Goal: Contribute content: Contribute content

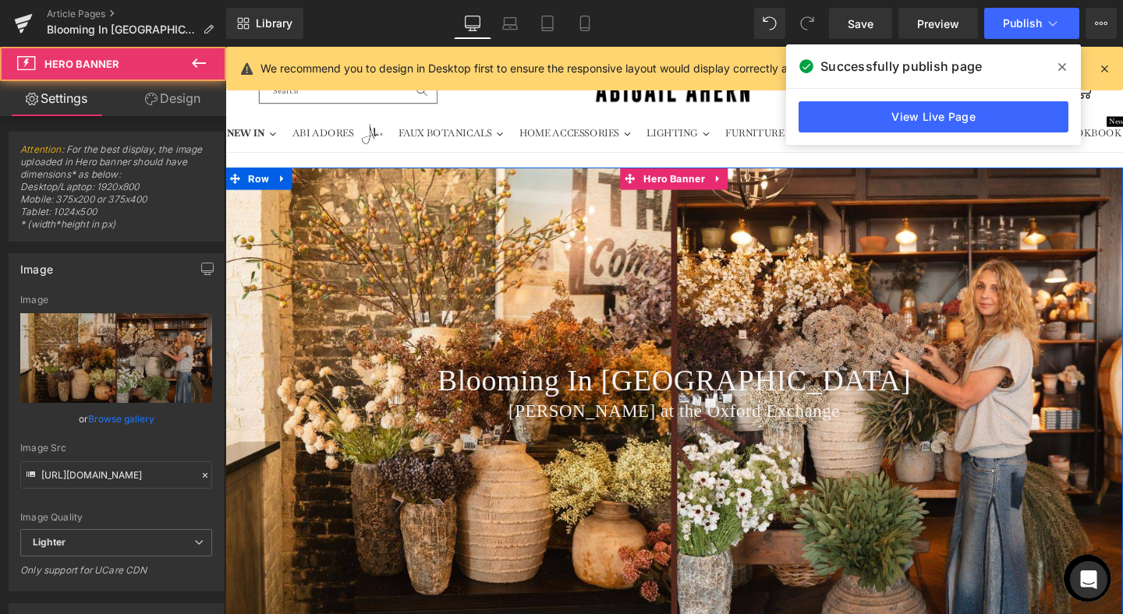
drag, startPoint x: 840, startPoint y: 275, endPoint x: 326, endPoint y: 289, distance: 514.7
click at [840, 275] on div "Blooming In [GEOGRAPHIC_DATA] Heading [PERSON_NAME] at the [GEOGRAPHIC_DATA] He…" at bounding box center [696, 410] width 943 height 472
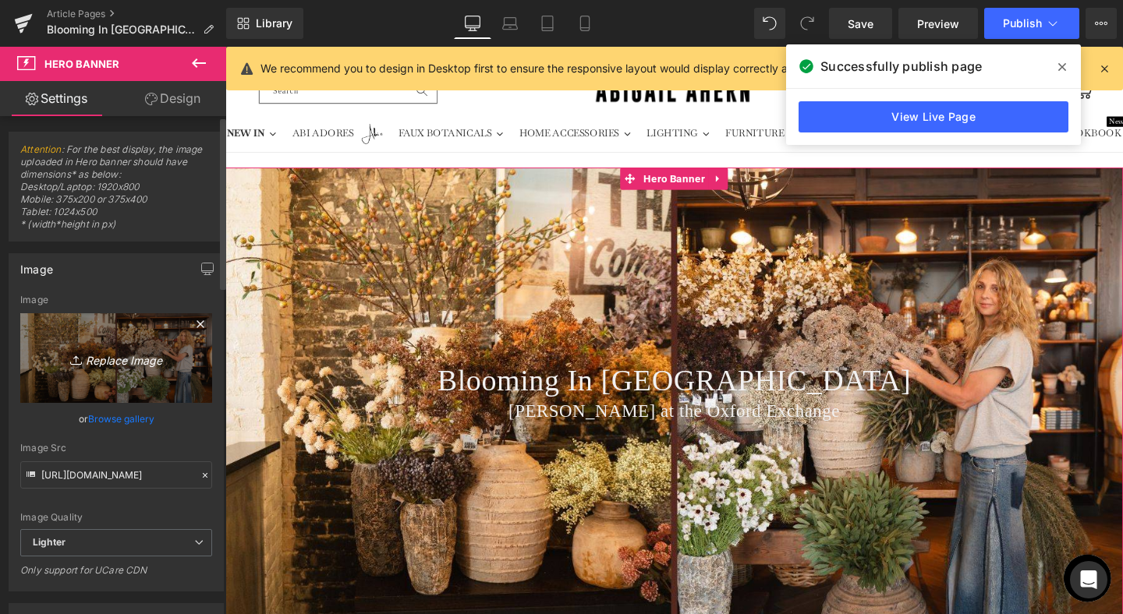
click at [115, 356] on icon "Replace Image" at bounding box center [116, 357] width 125 height 19
type input "C:\fakepath\Banner Crops for Journal Lead-20.jpg"
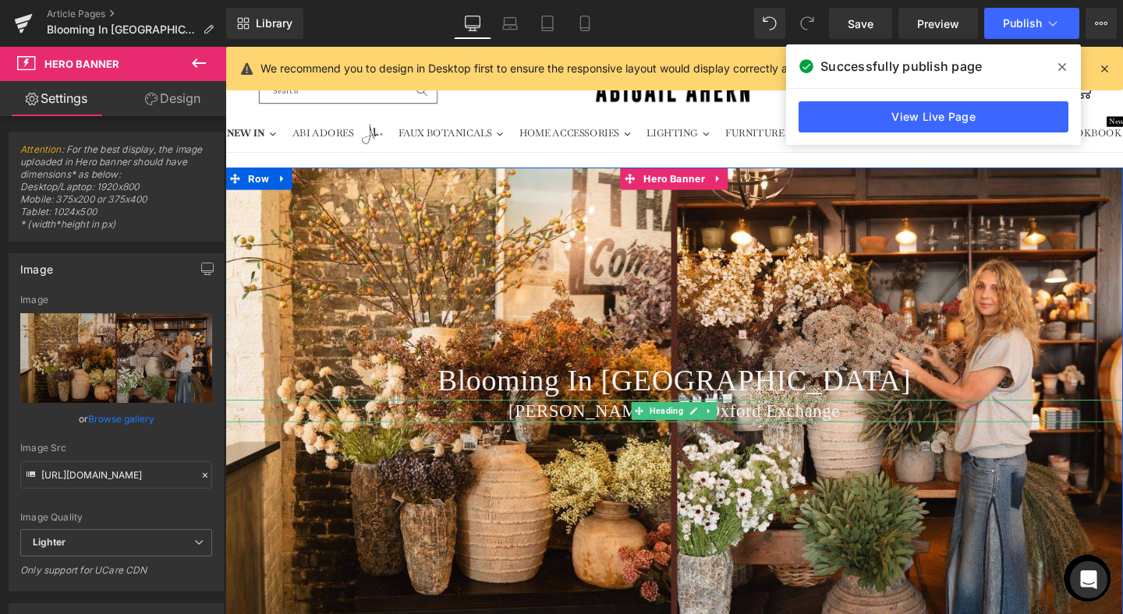
type input "[URL][DOMAIN_NAME]"
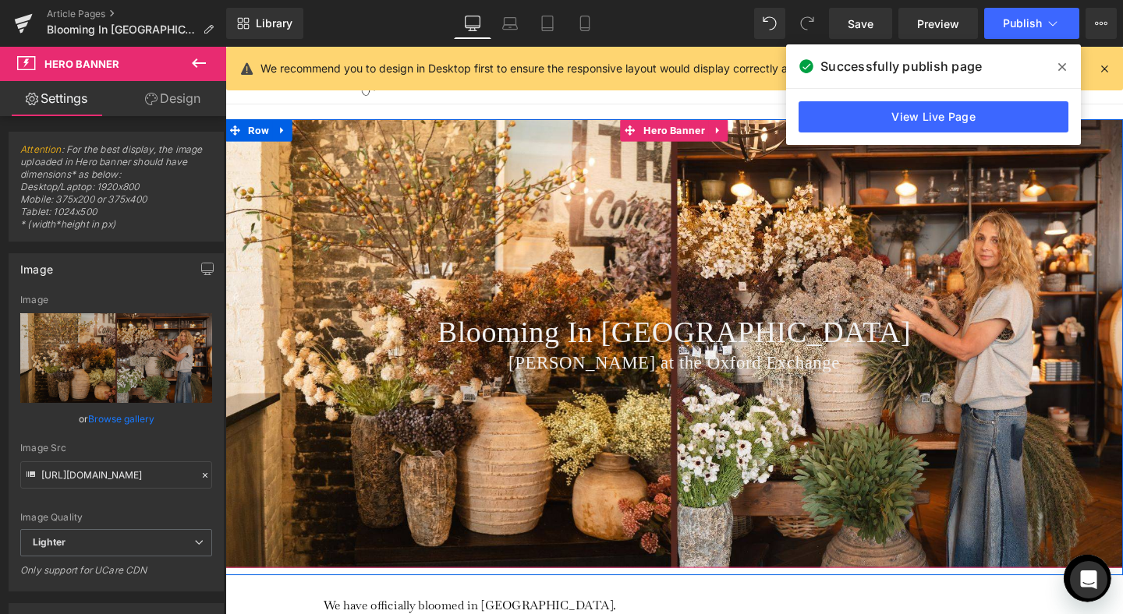
scroll to position [24, 0]
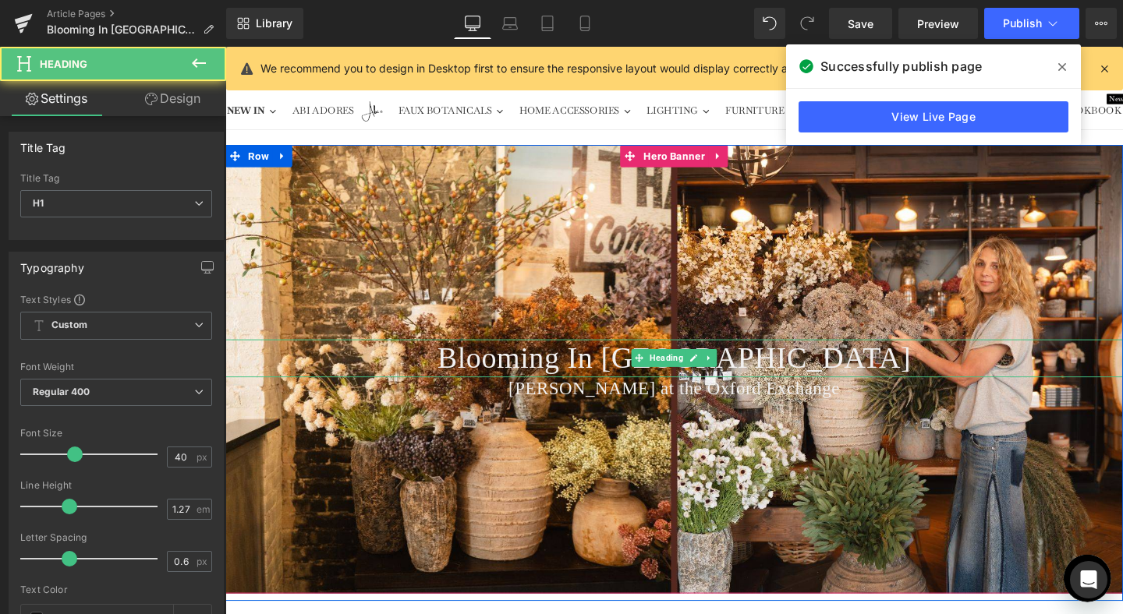
drag, startPoint x: 750, startPoint y: 369, endPoint x: 944, endPoint y: 366, distance: 194.1
click at [750, 369] on span "Blooming In [GEOGRAPHIC_DATA]" at bounding box center [697, 373] width 498 height 35
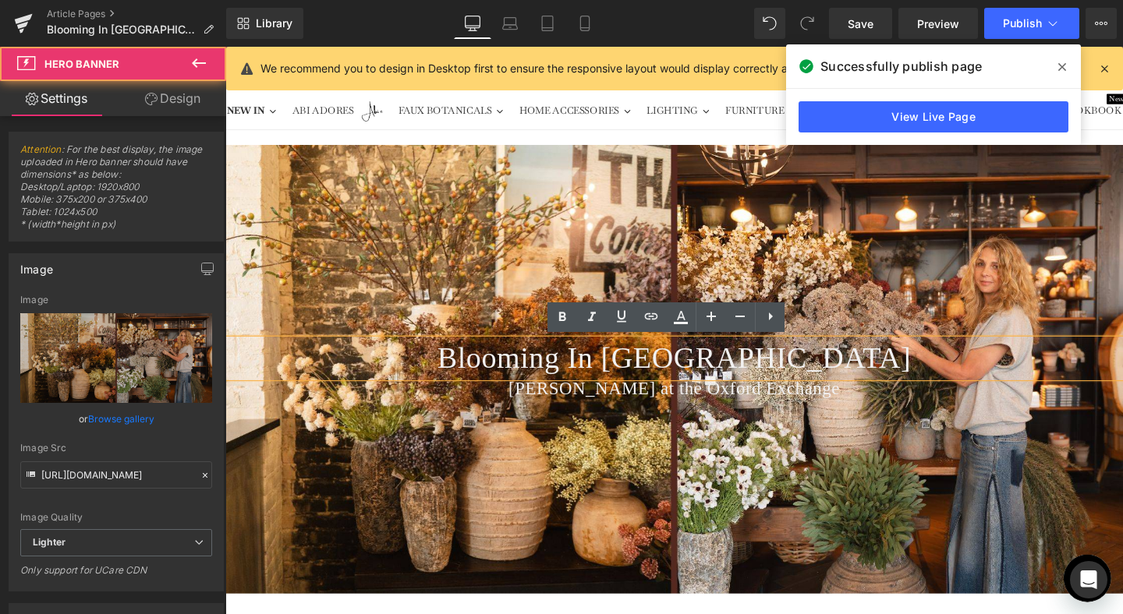
click at [685, 242] on div "Blooming In [GEOGRAPHIC_DATA] Heading [PERSON_NAME] at the [GEOGRAPHIC_DATA] He…" at bounding box center [696, 386] width 943 height 472
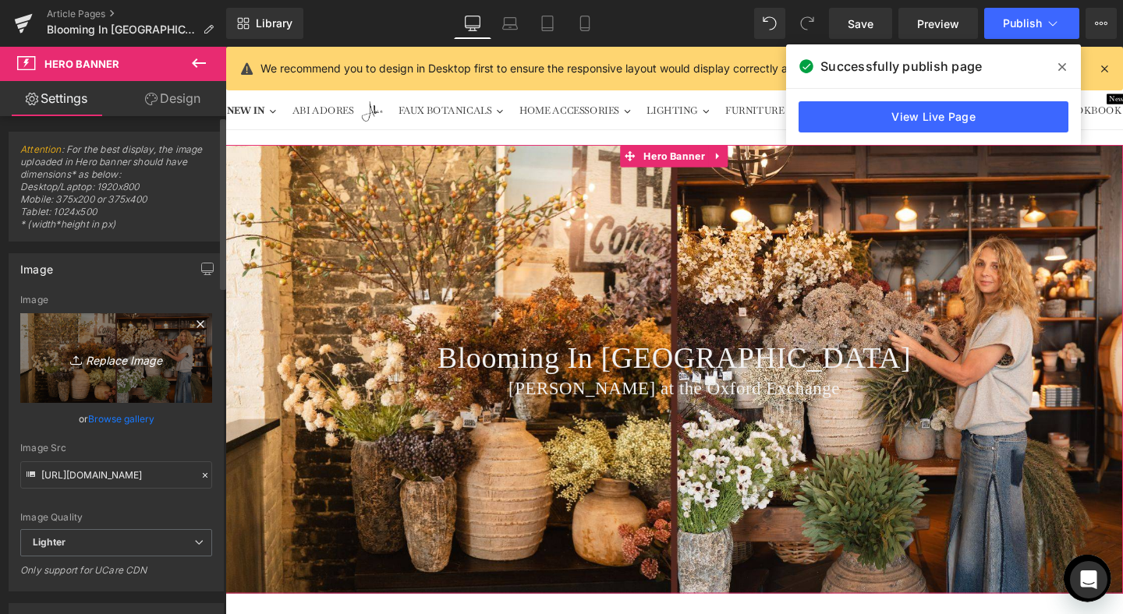
click at [125, 355] on icon "Replace Image" at bounding box center [116, 357] width 125 height 19
type input "C:\fakepath\Banner Crops for Journal Lead-21.jpg"
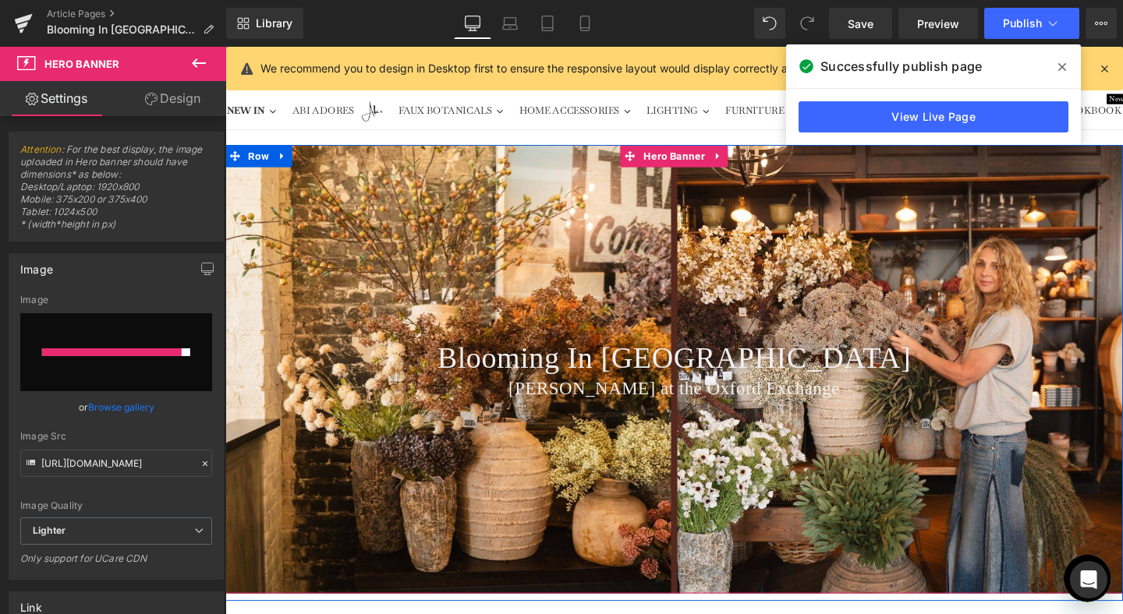
type input "[URL][DOMAIN_NAME]"
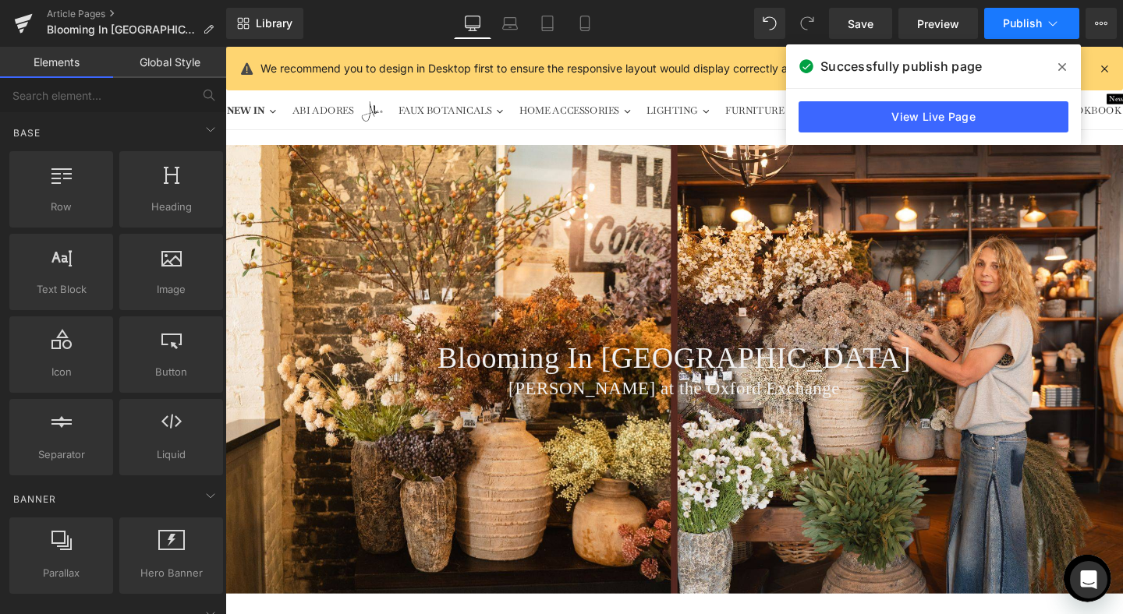
click at [1056, 34] on button "Publish" at bounding box center [1031, 23] width 95 height 31
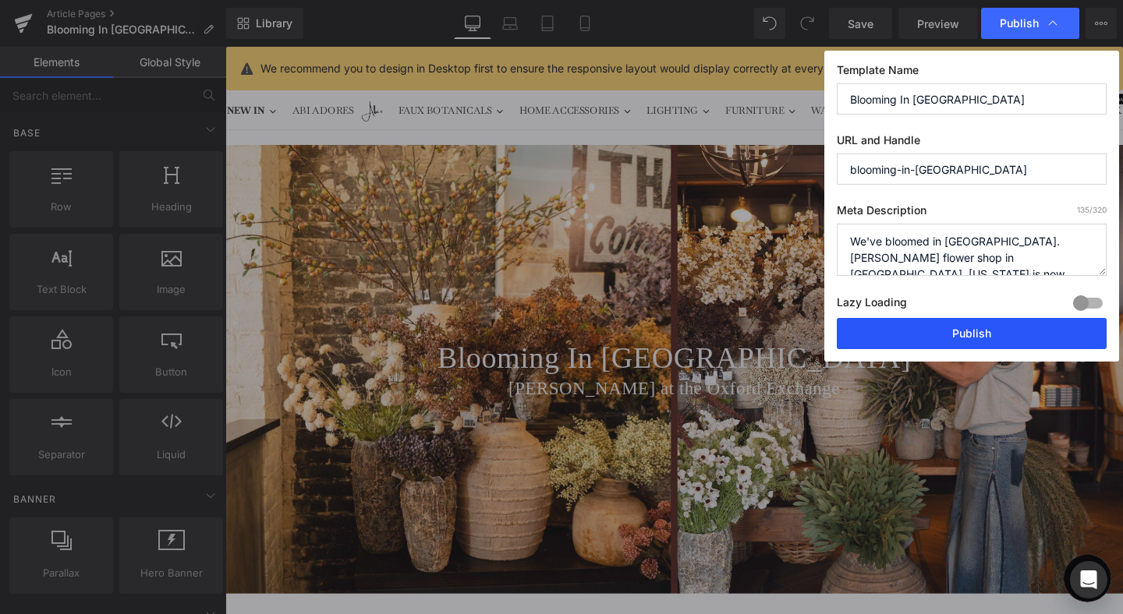
click at [959, 340] on button "Publish" at bounding box center [972, 333] width 270 height 31
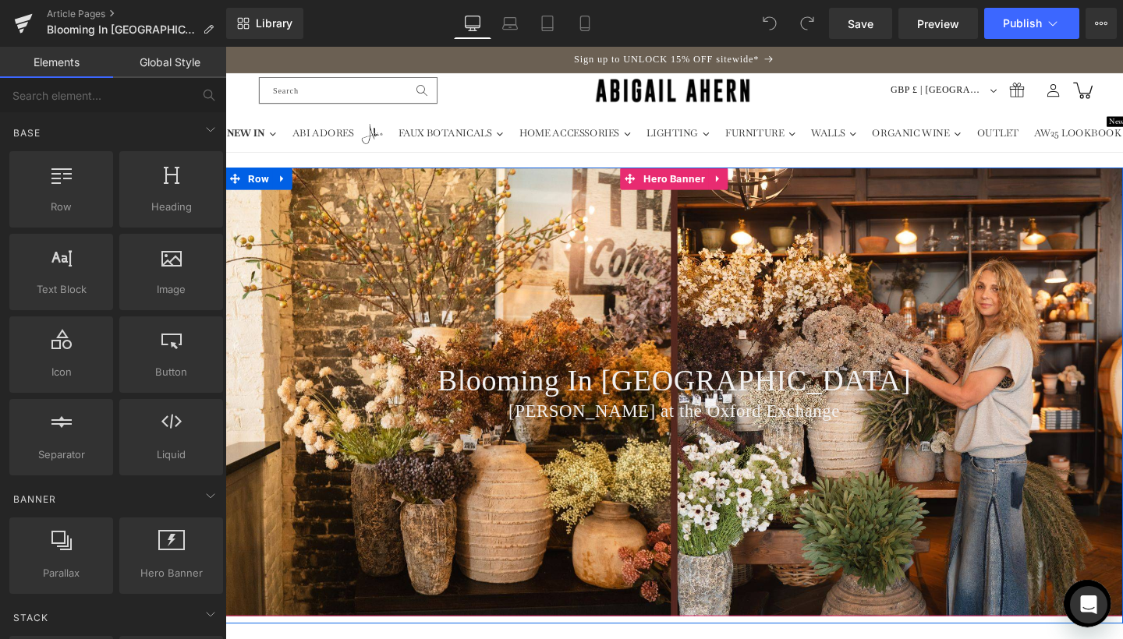
click at [696, 268] on div "Blooming In [GEOGRAPHIC_DATA] Heading [PERSON_NAME] at the [GEOGRAPHIC_DATA] He…" at bounding box center [696, 410] width 943 height 472
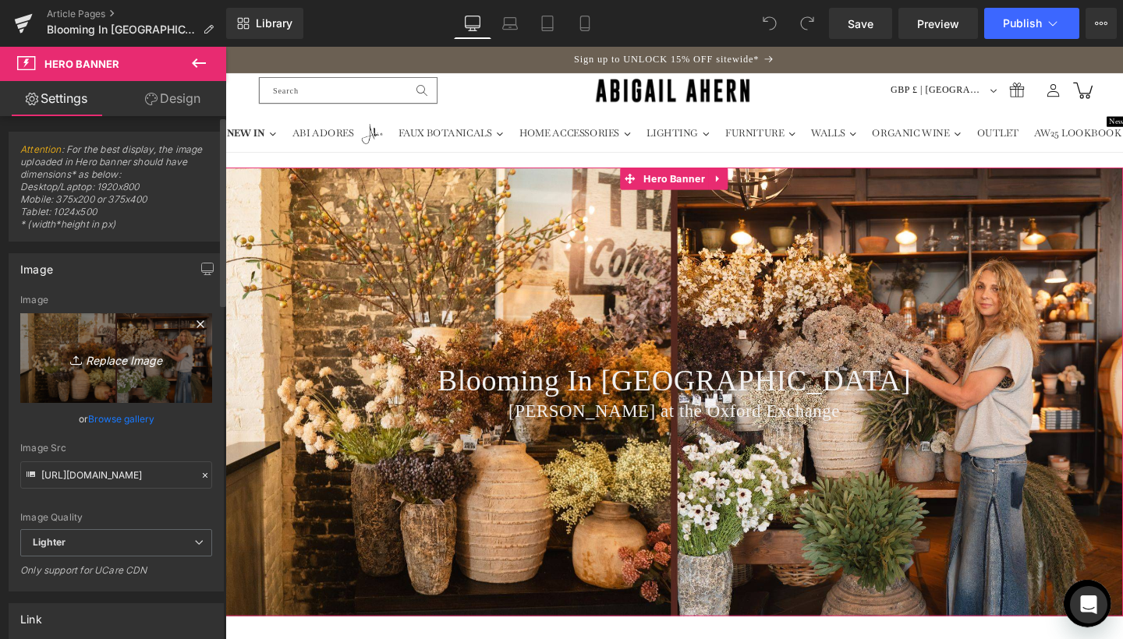
click at [127, 352] on icon "Replace Image" at bounding box center [116, 357] width 125 height 19
type input "C:\fakepath\Banner Crops for Journal Lead-21.jpg"
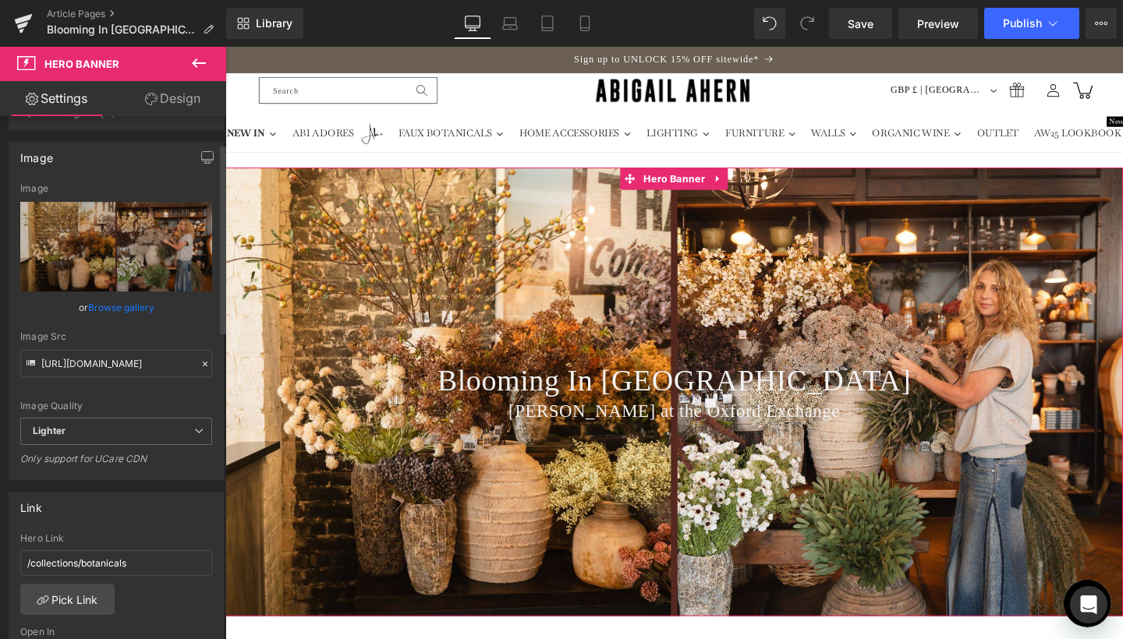
scroll to position [121, 0]
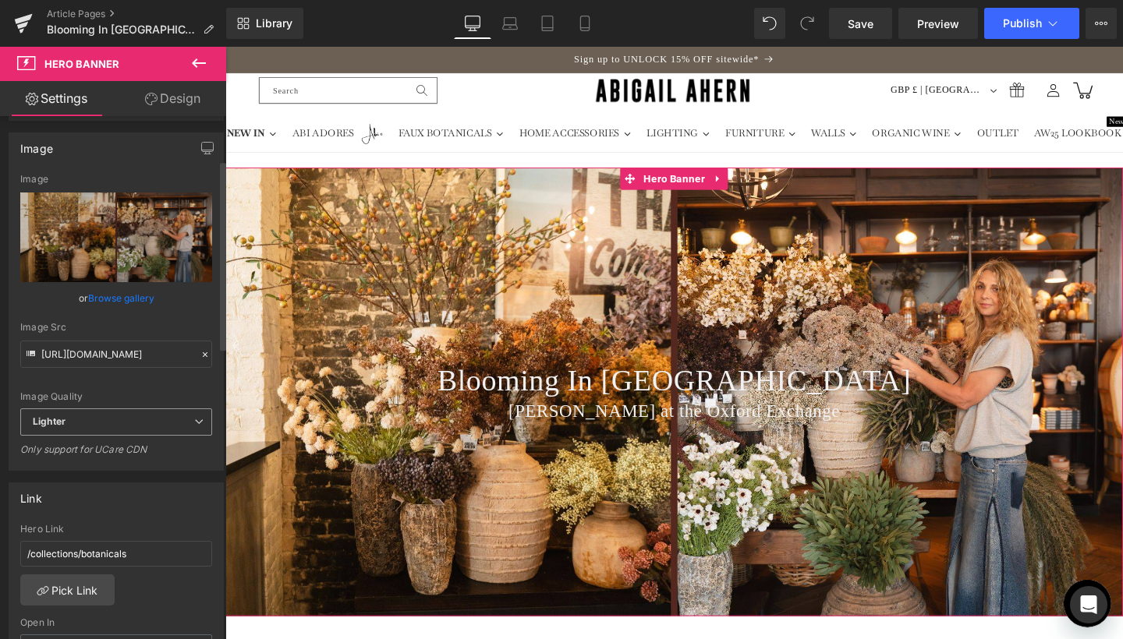
click at [194, 422] on icon at bounding box center [198, 421] width 9 height 9
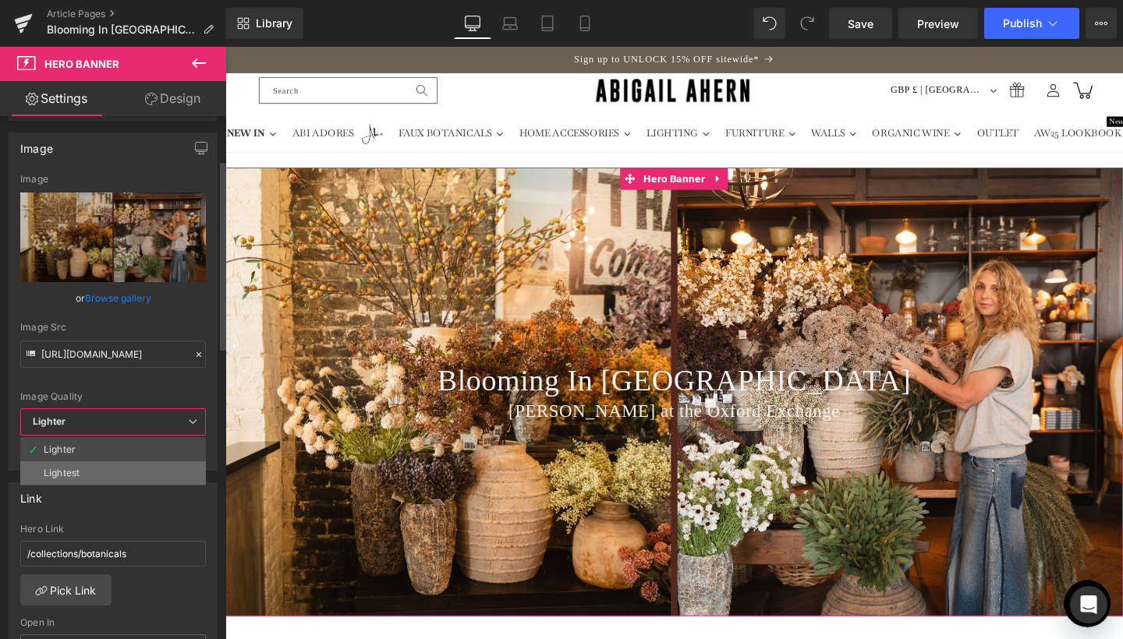
click at [87, 468] on li "Lightest" at bounding box center [113, 473] width 186 height 23
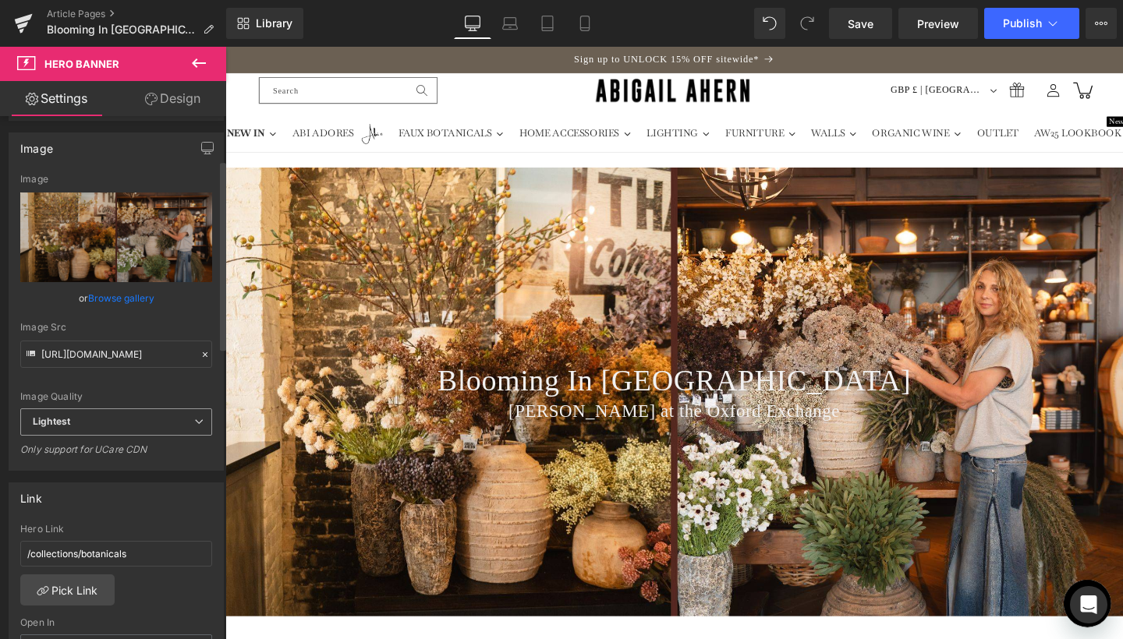
type input "https://ucarecdn.com/cdda8187-7eb7-43c7-881a-bbc93e32930e/-/format/auto/-/previ…"
click at [866, 33] on link "Save" at bounding box center [860, 23] width 63 height 31
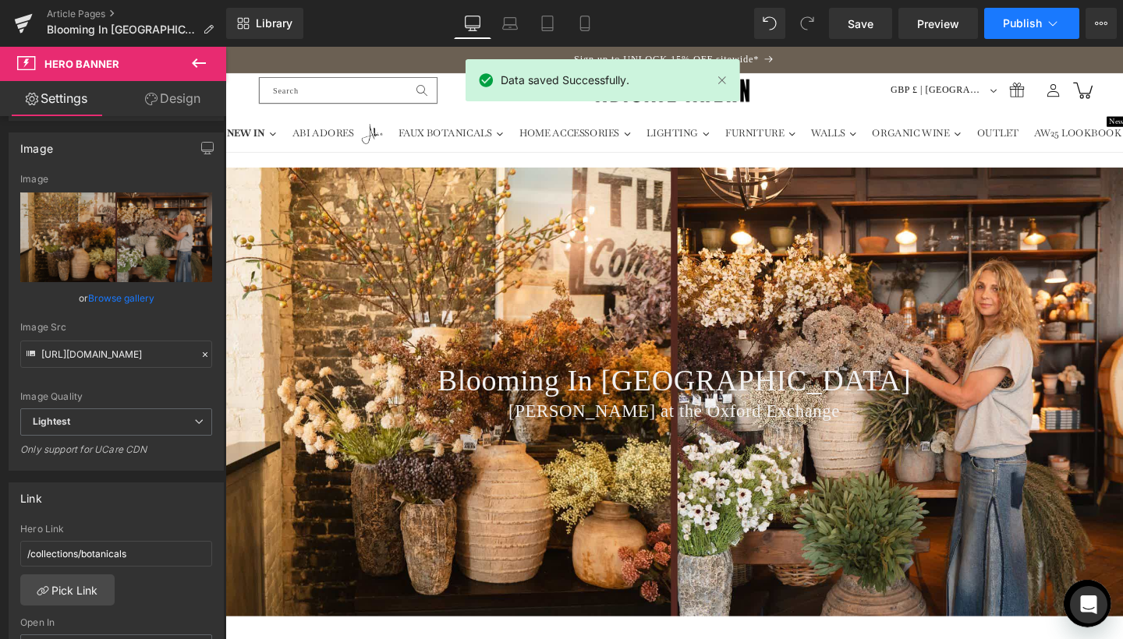
click at [1056, 35] on button "Publish" at bounding box center [1031, 23] width 95 height 31
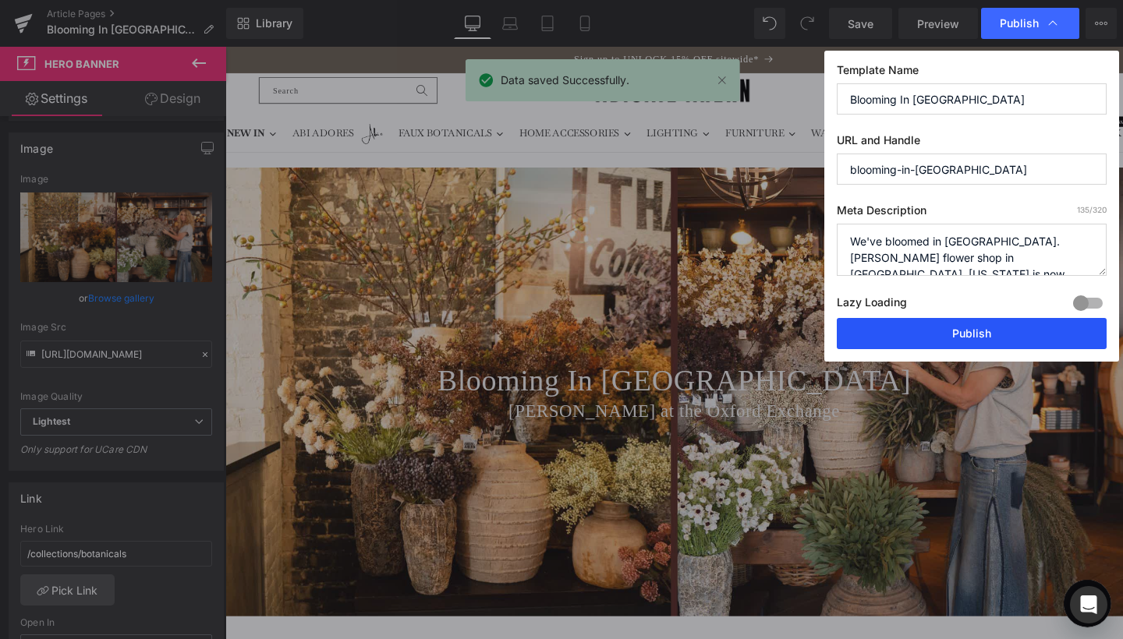
click at [957, 345] on button "Publish" at bounding box center [972, 333] width 270 height 31
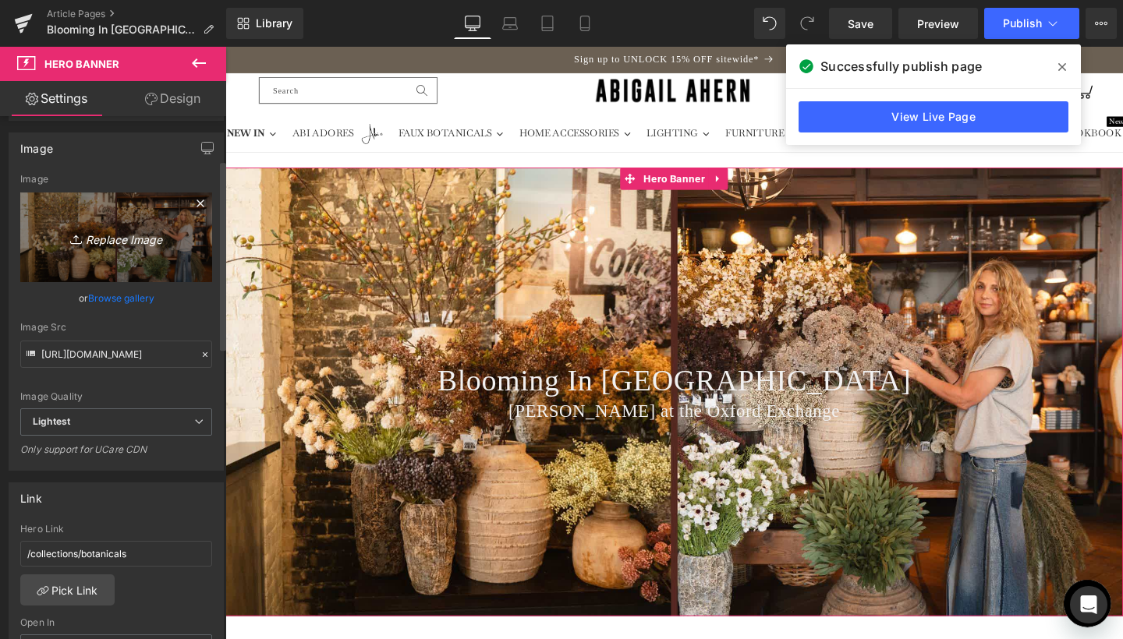
click at [124, 243] on icon "Replace Image" at bounding box center [116, 237] width 125 height 19
click at [102, 260] on link "Replace Image" at bounding box center [116, 238] width 192 height 90
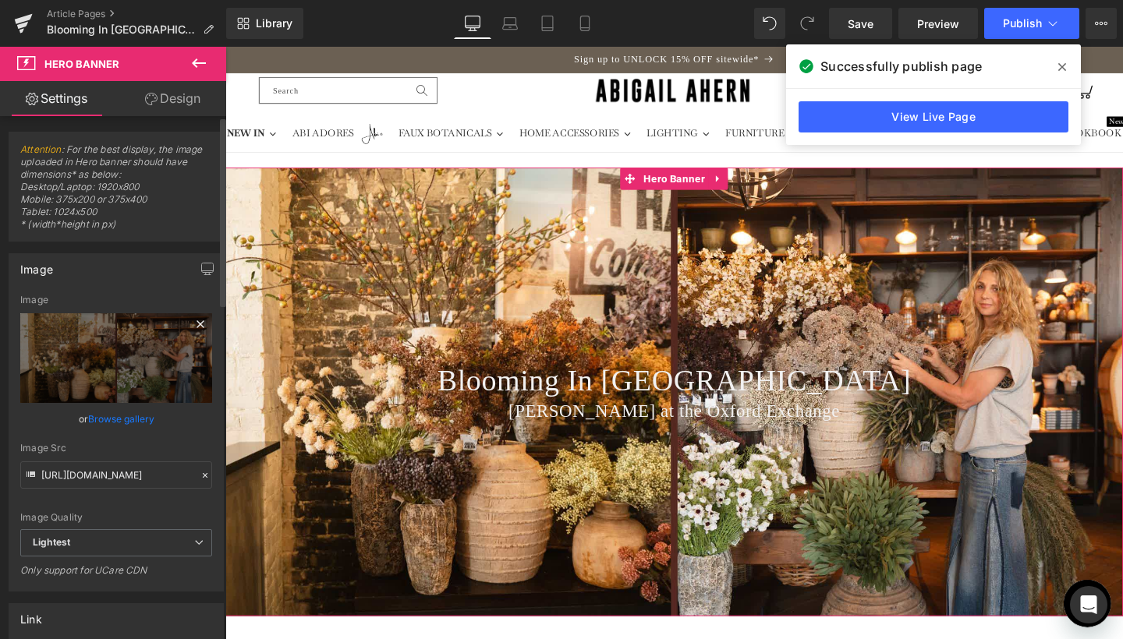
scroll to position [0, 0]
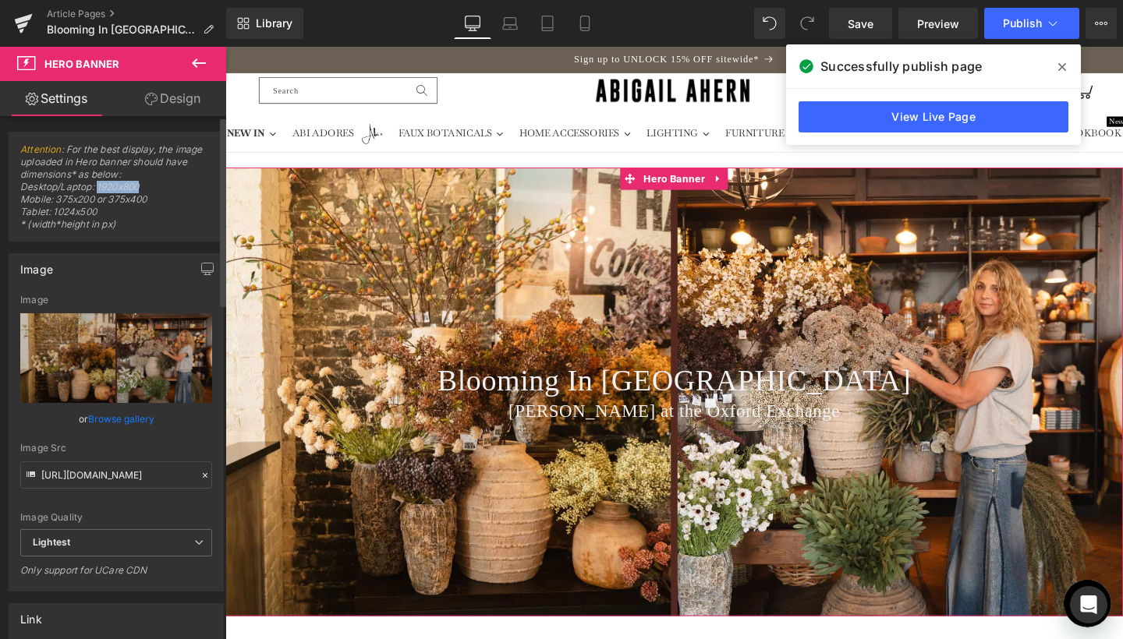
drag, startPoint x: 97, startPoint y: 184, endPoint x: 148, endPoint y: 186, distance: 51.5
click at [148, 186] on span "Attention : For the best display, the image uploaded in Hero banner should have…" at bounding box center [116, 191] width 192 height 97
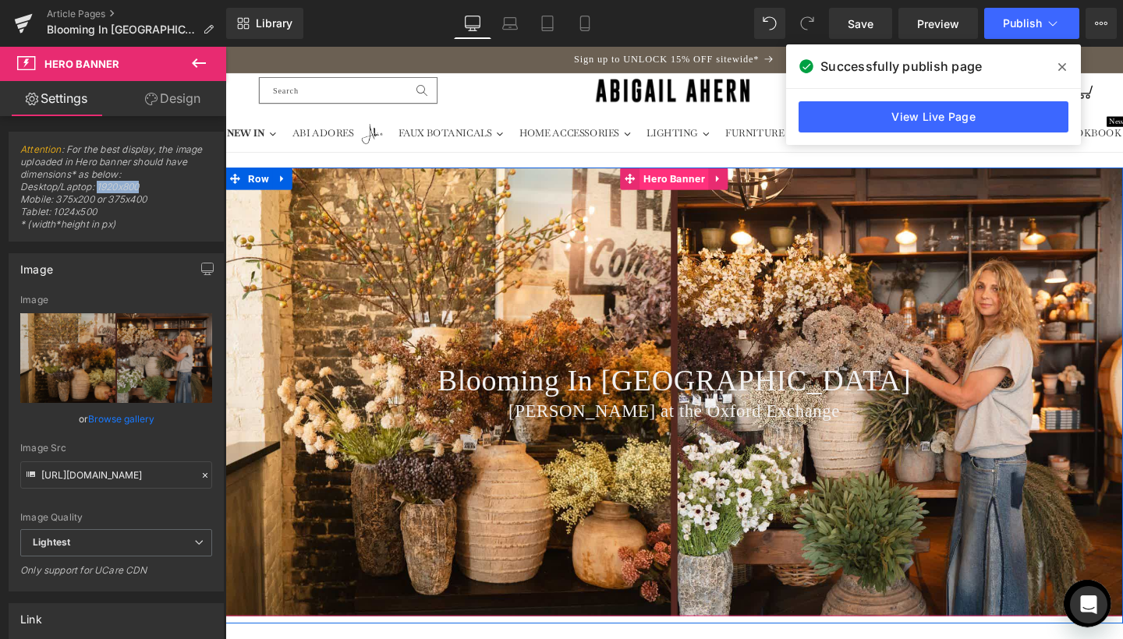
click at [695, 184] on span "Hero Banner" at bounding box center [696, 185] width 73 height 23
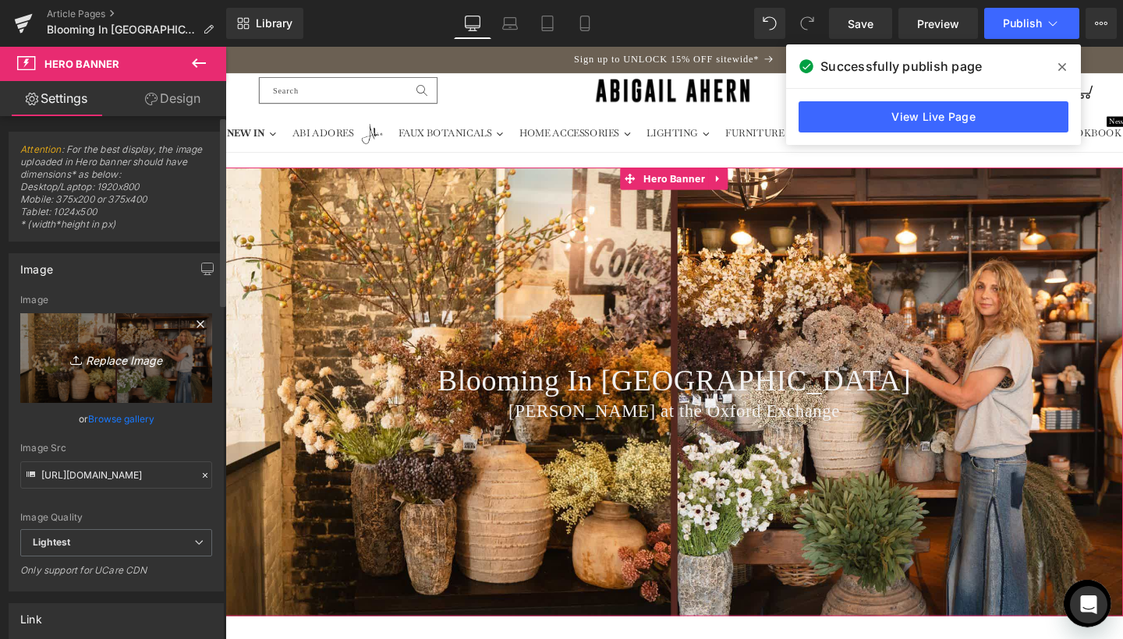
click at [115, 363] on icon "Replace Image" at bounding box center [116, 357] width 125 height 19
type input "C:\fakepath\Banner Crops for Journal Lead-22.jpg"
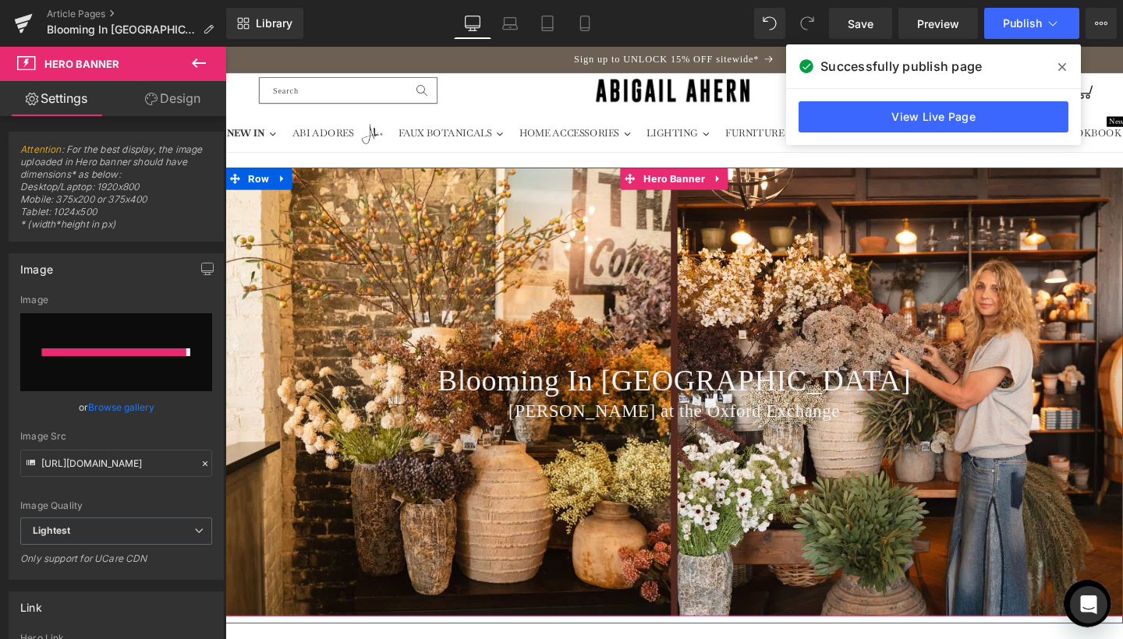
type input "https://ucarecdn.com/6d767a4b-35c2-4272-b3c3-8d38e6669028/-/format/auto/-/previ…"
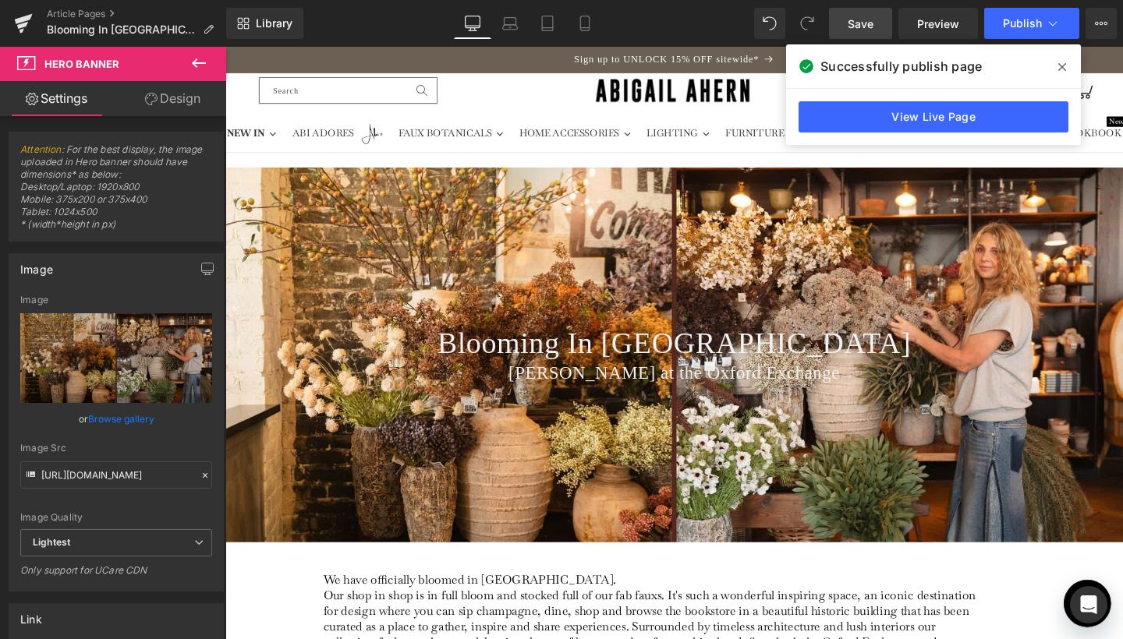
click at [867, 23] on span "Save" at bounding box center [860, 24] width 26 height 16
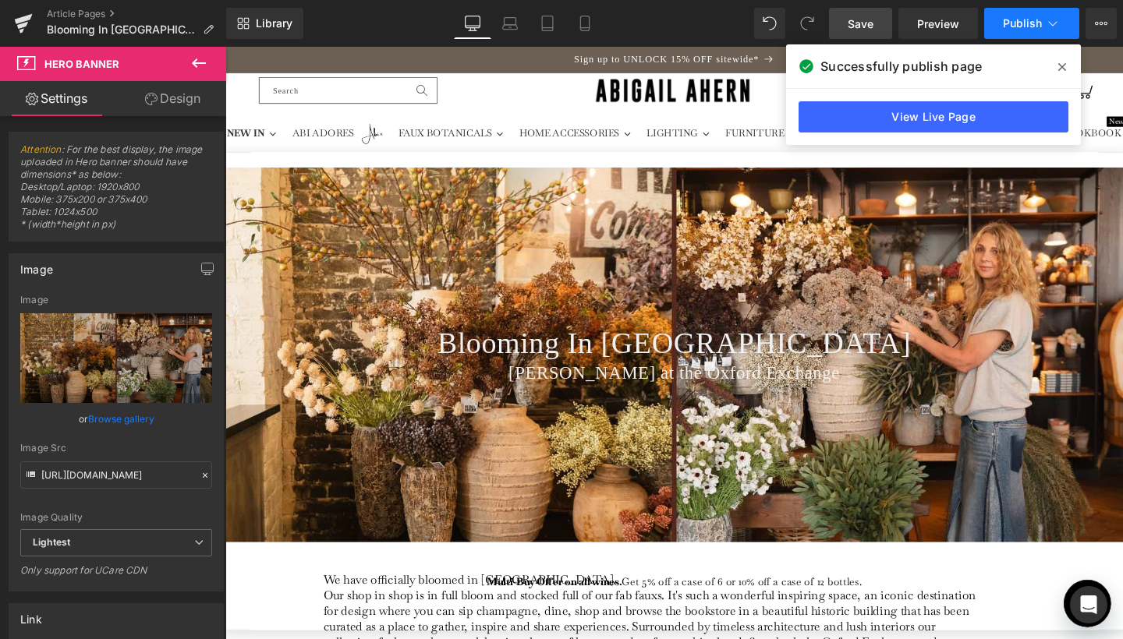
click at [1044, 21] on button "Publish" at bounding box center [1031, 23] width 95 height 31
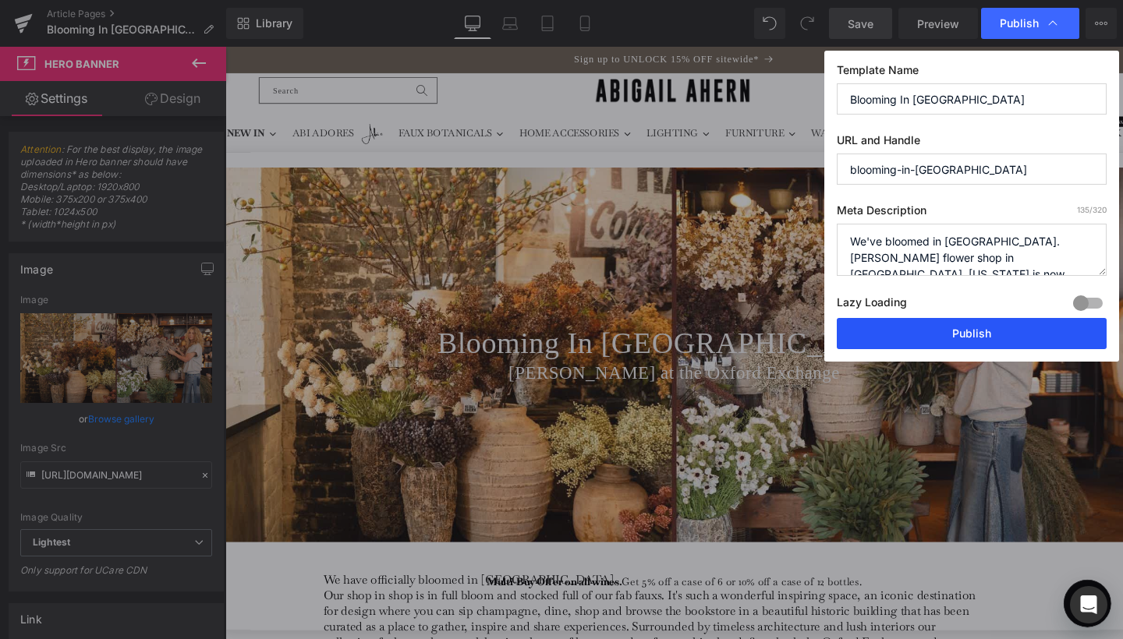
click at [924, 329] on button "Publish" at bounding box center [972, 333] width 270 height 31
